Goal: Task Accomplishment & Management: Manage account settings

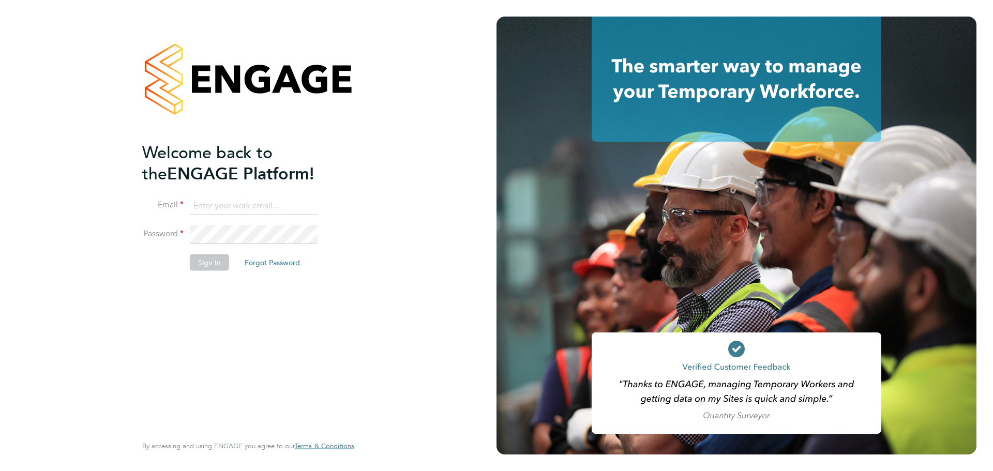
type input "[PERSON_NAME][EMAIL_ADDRESS][PERSON_NAME][DOMAIN_NAME]"
click at [201, 262] on button "Sign In" at bounding box center [209, 262] width 39 height 17
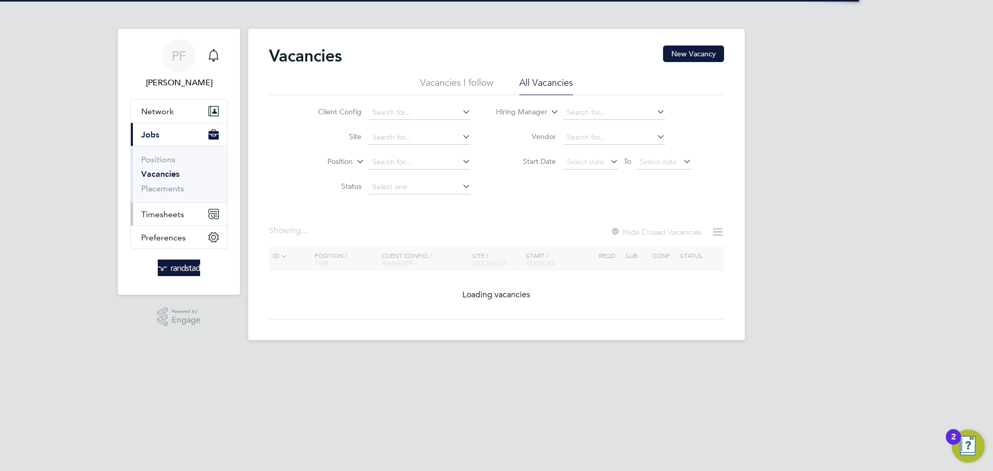
click at [179, 205] on button "Timesheets" at bounding box center [179, 214] width 96 height 23
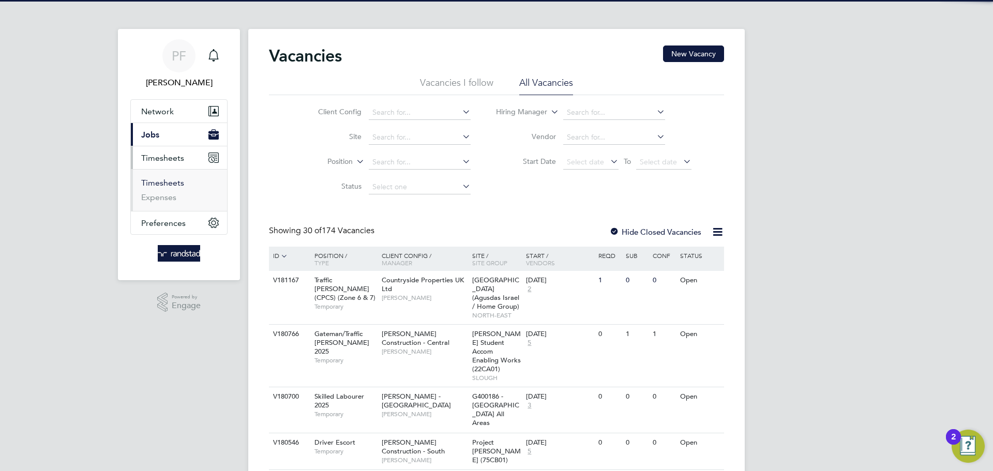
click at [173, 185] on link "Timesheets" at bounding box center [162, 183] width 43 height 10
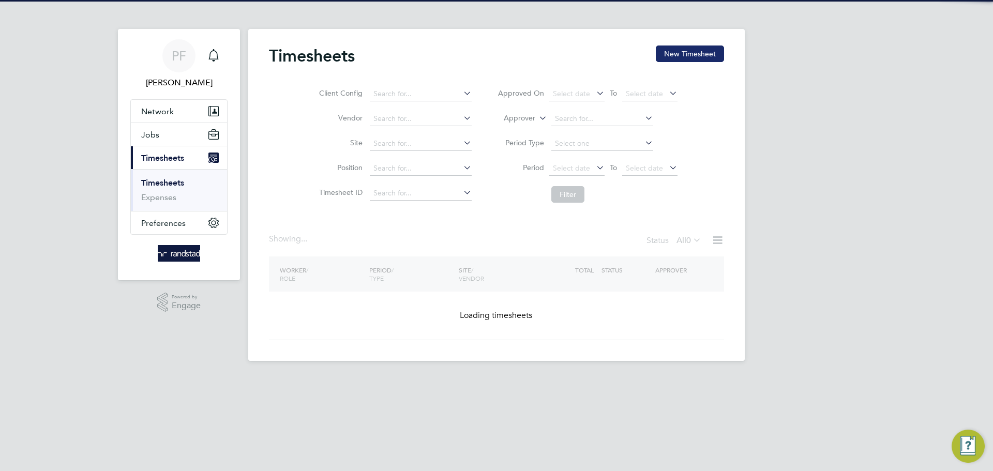
click at [682, 48] on button "New Timesheet" at bounding box center [690, 54] width 68 height 17
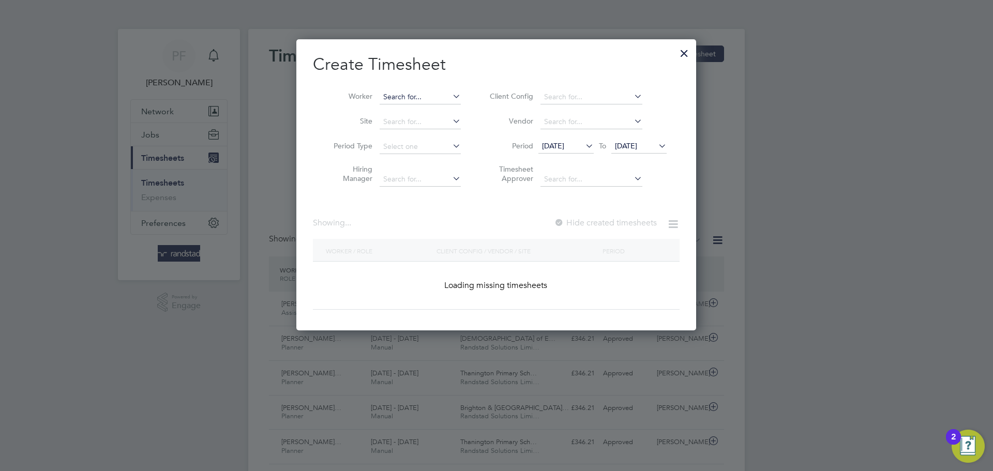
click at [398, 91] on input at bounding box center [420, 97] width 81 height 14
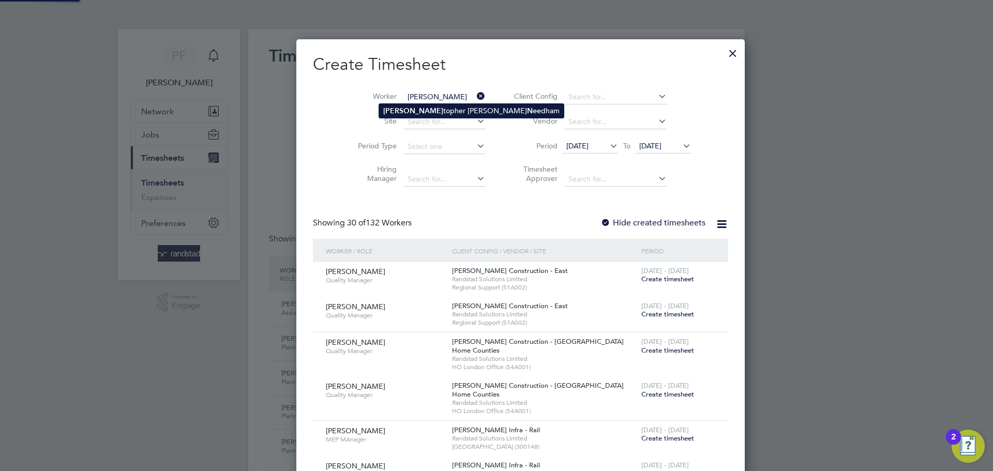
click at [406, 110] on li "[PERSON_NAME] [PERSON_NAME]" at bounding box center [471, 111] width 185 height 14
type input "[PERSON_NAME]"
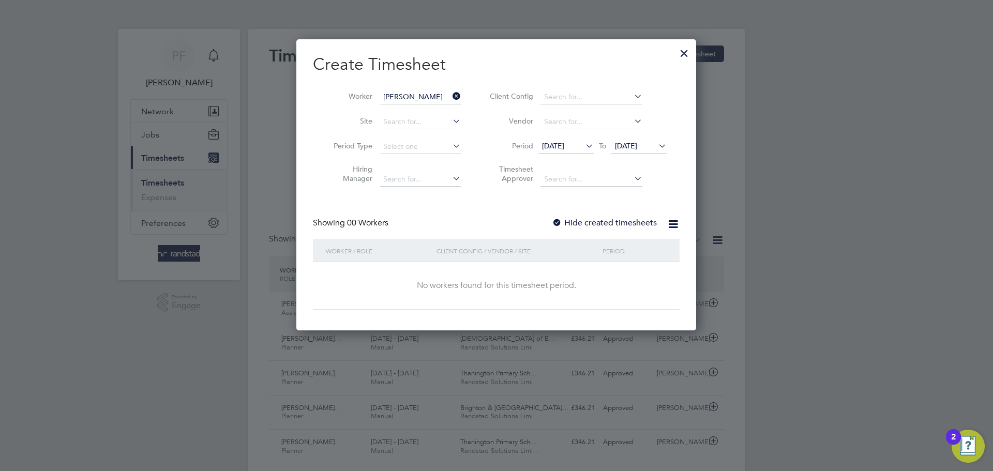
click at [562, 227] on div at bounding box center [557, 223] width 10 height 10
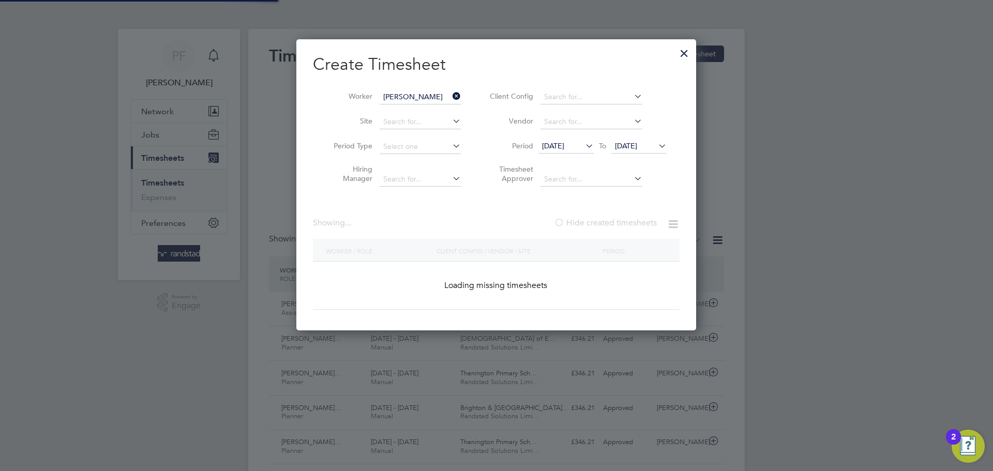
click at [560, 225] on div at bounding box center [559, 223] width 10 height 10
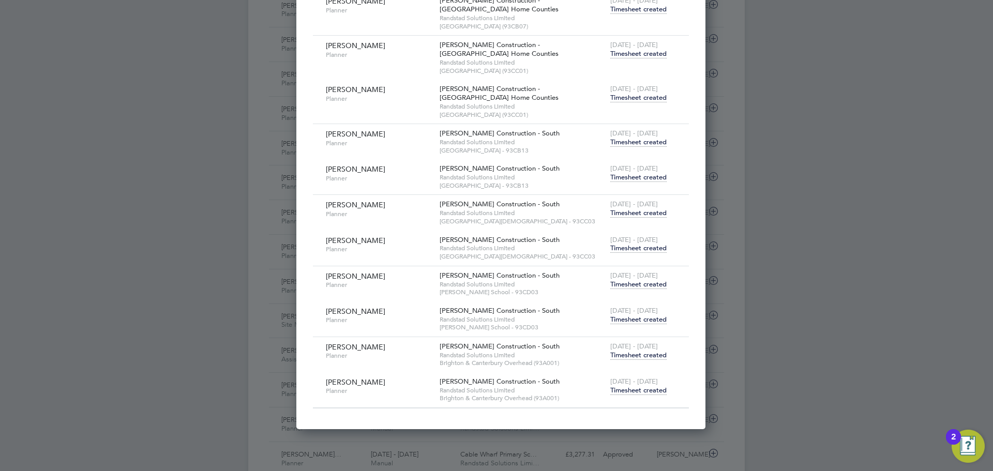
click at [633, 390] on span "Timesheet created" at bounding box center [638, 390] width 56 height 9
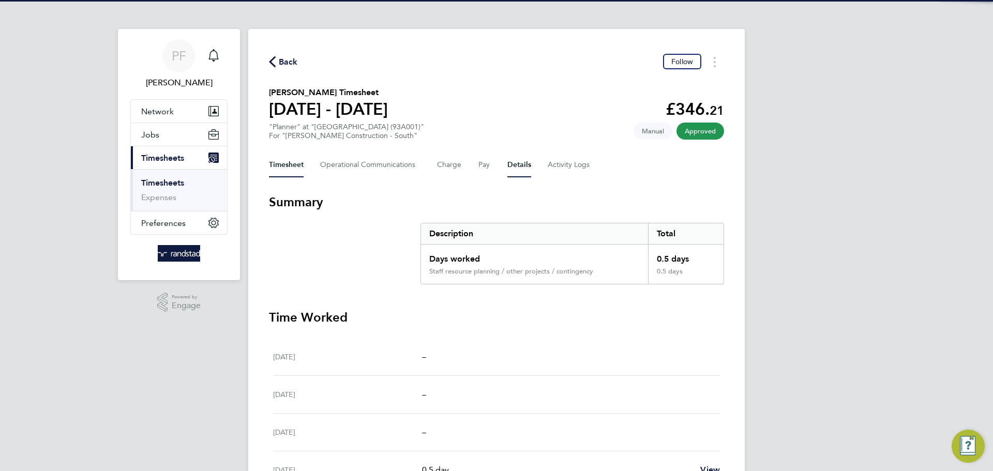
click at [527, 161] on button "Details" at bounding box center [519, 165] width 24 height 25
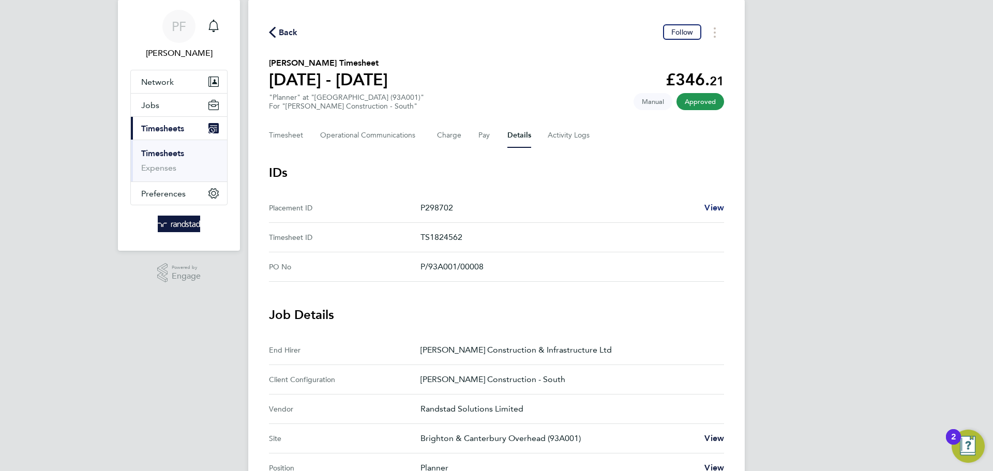
click at [718, 208] on span "View" at bounding box center [715, 208] width 20 height 10
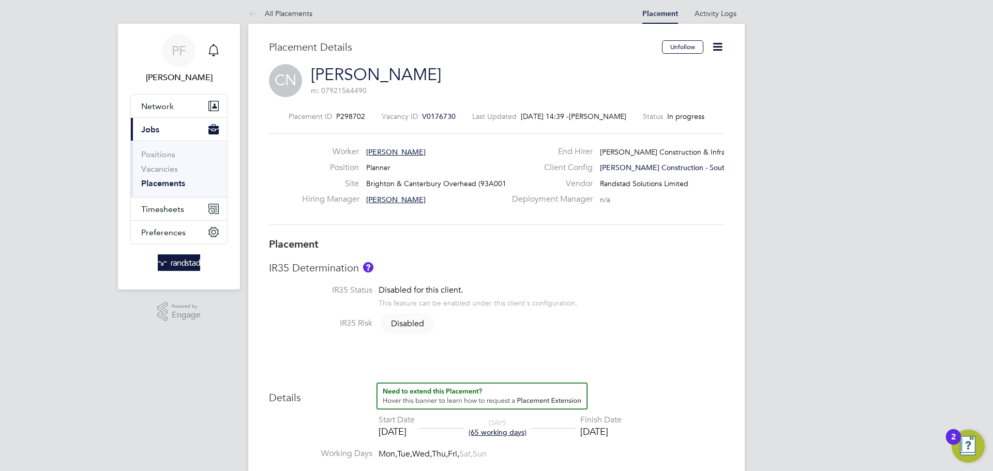
click at [724, 45] on icon at bounding box center [717, 46] width 13 height 13
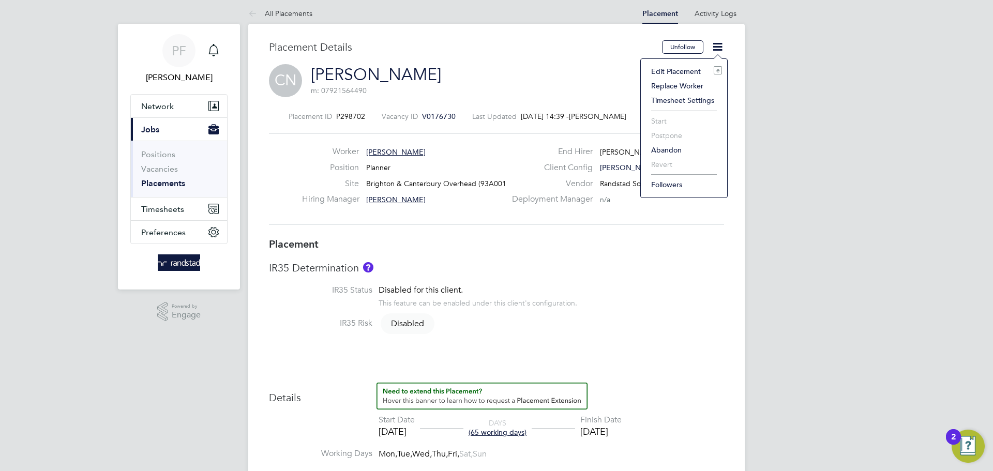
click at [671, 67] on li "Edit Placement e" at bounding box center [684, 71] width 76 height 14
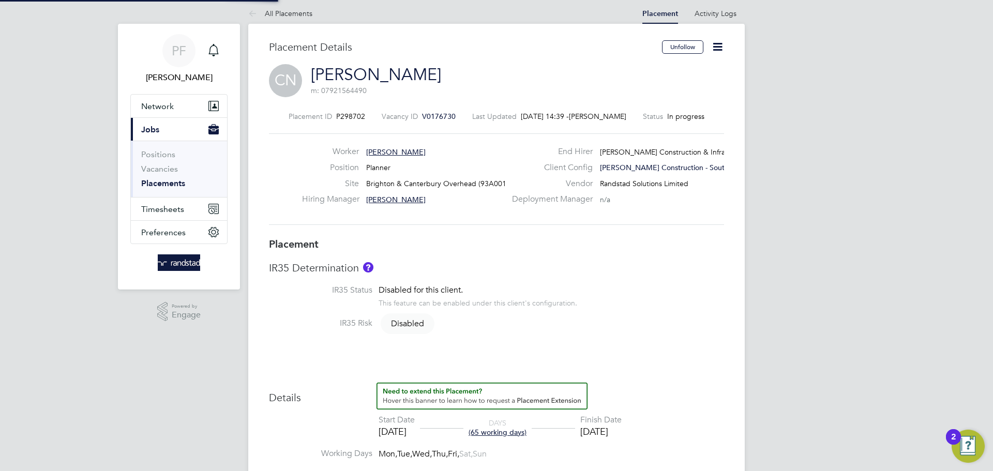
type input "[PERSON_NAME]"
type input "07 Jul 2025"
type input "03 Oct 2025"
type input "08:00"
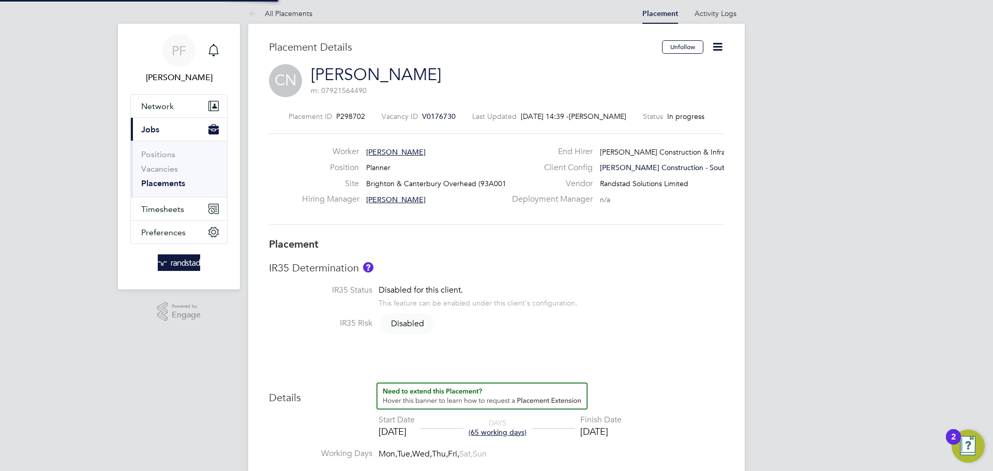
type input "18:00"
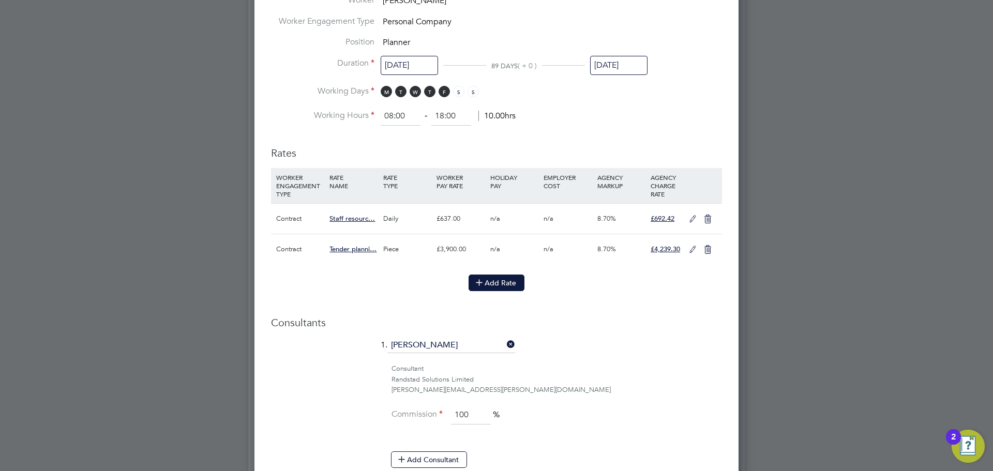
click at [490, 285] on button "Add Rate" at bounding box center [497, 283] width 56 height 17
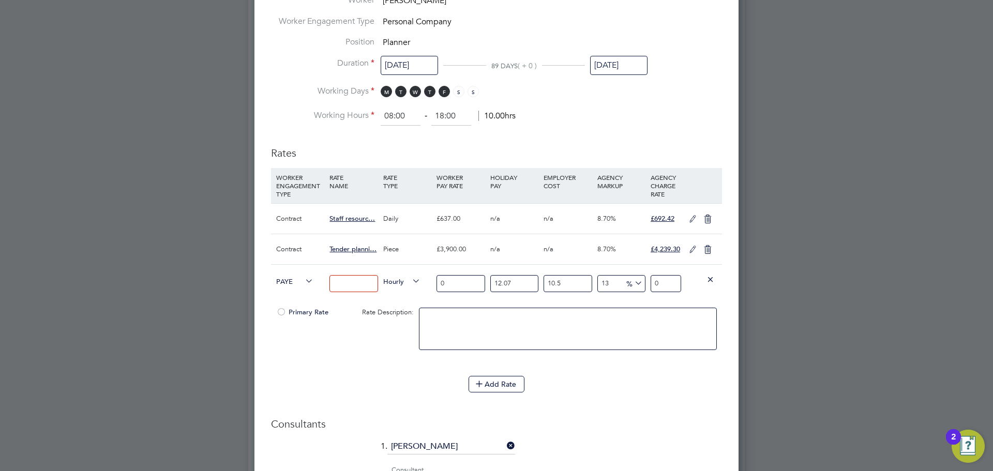
click at [303, 281] on icon at bounding box center [303, 281] width 0 height 14
click at [287, 283] on span "PAYE" at bounding box center [294, 280] width 37 height 11
click at [291, 293] on li "Contract" at bounding box center [293, 293] width 42 height 13
click at [390, 279] on span "Hourly" at bounding box center [401, 280] width 37 height 11
click at [397, 317] on li "PIECE" at bounding box center [401, 318] width 45 height 13
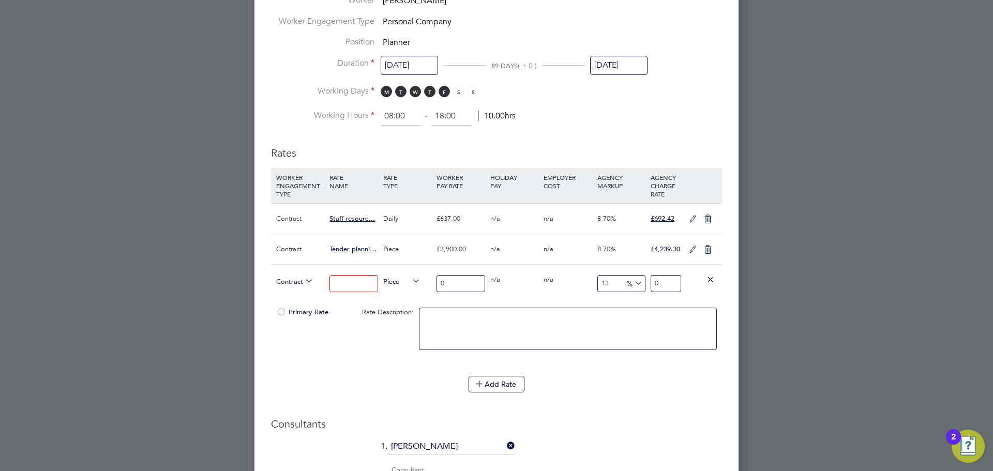
click at [337, 283] on input at bounding box center [354, 283] width 48 height 17
paste input "DfE - Framework Re-bid Programme Work"
type input "DfE - Framework Re-bid Programme Work"
click at [423, 297] on div "Piece" at bounding box center [407, 282] width 53 height 35
drag, startPoint x: 602, startPoint y: 284, endPoint x: 551, endPoint y: 290, distance: 51.5
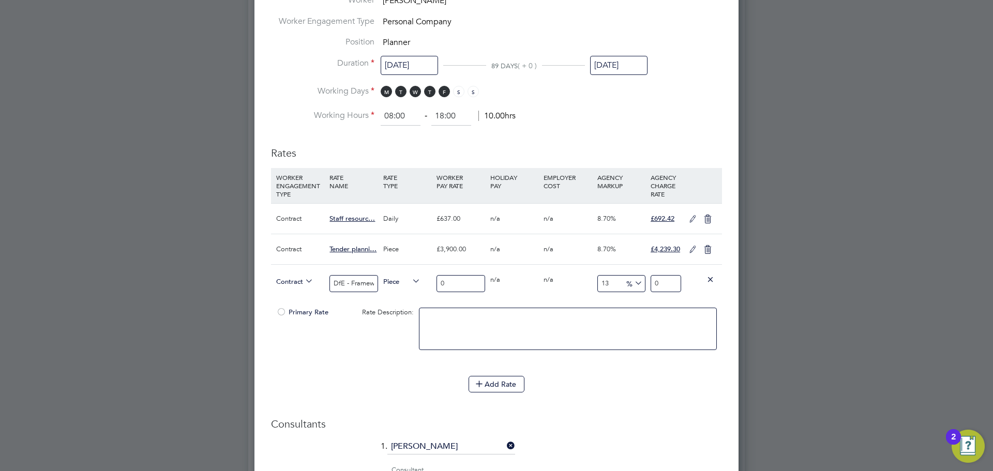
click at [558, 288] on div "Contract DfE - Framework Re-bid Programme Work Piece 0 0 n/a 0 n/a 13 0 % 0" at bounding box center [496, 283] width 451 height 38
type input "8.7"
drag, startPoint x: 458, startPoint y: 280, endPoint x: 419, endPoint y: 281, distance: 39.3
click at [419, 281] on div "Contract DfE - Framework Re-bid Programme Work Piece 0 0 n/a 0 n/a 8.7 0 % 0" at bounding box center [496, 283] width 451 height 38
type input "1"
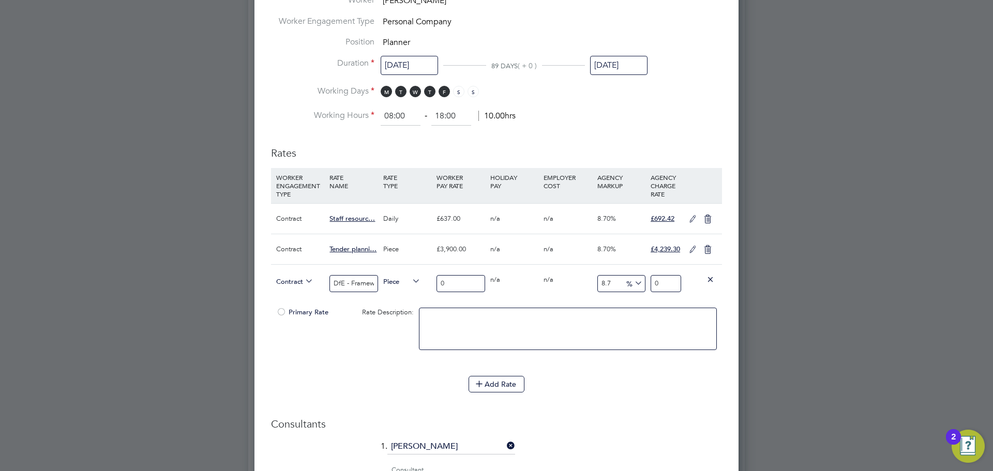
type input "1.087"
type input "19"
type input "20.653"
type input "195"
type input "211.965"
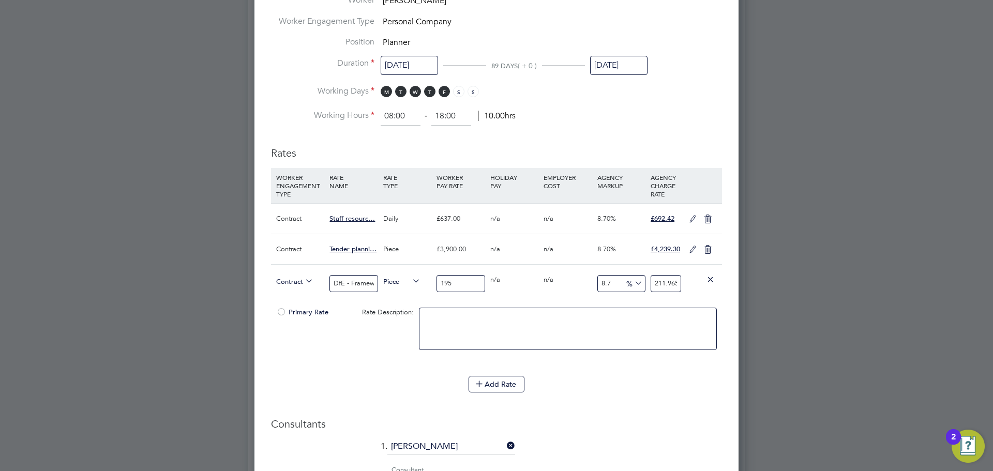
type input "1950"
type input "2119.65"
type input "1950"
click at [597, 406] on li "Rates WORKER ENGAGEMENT TYPE RATE NAME RATE TYPE WORKER PAY RATE HOLIDAY PAY EM…" at bounding box center [496, 274] width 451 height 277
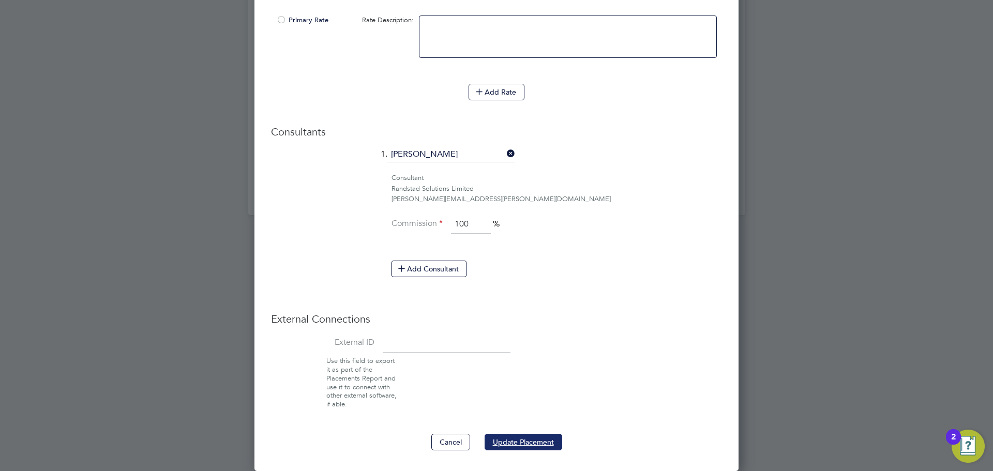
click at [532, 445] on button "Update Placement" at bounding box center [524, 442] width 78 height 17
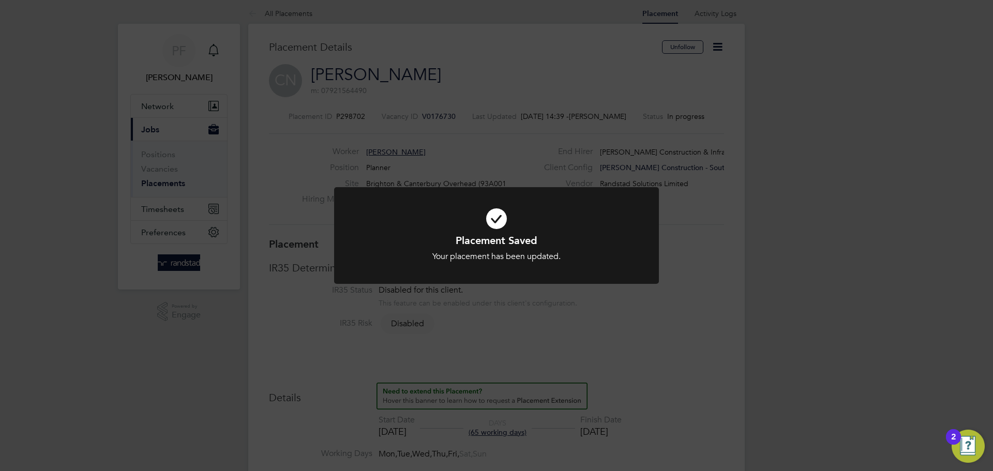
click at [502, 227] on icon at bounding box center [496, 219] width 269 height 40
